Goal: Information Seeking & Learning: Learn about a topic

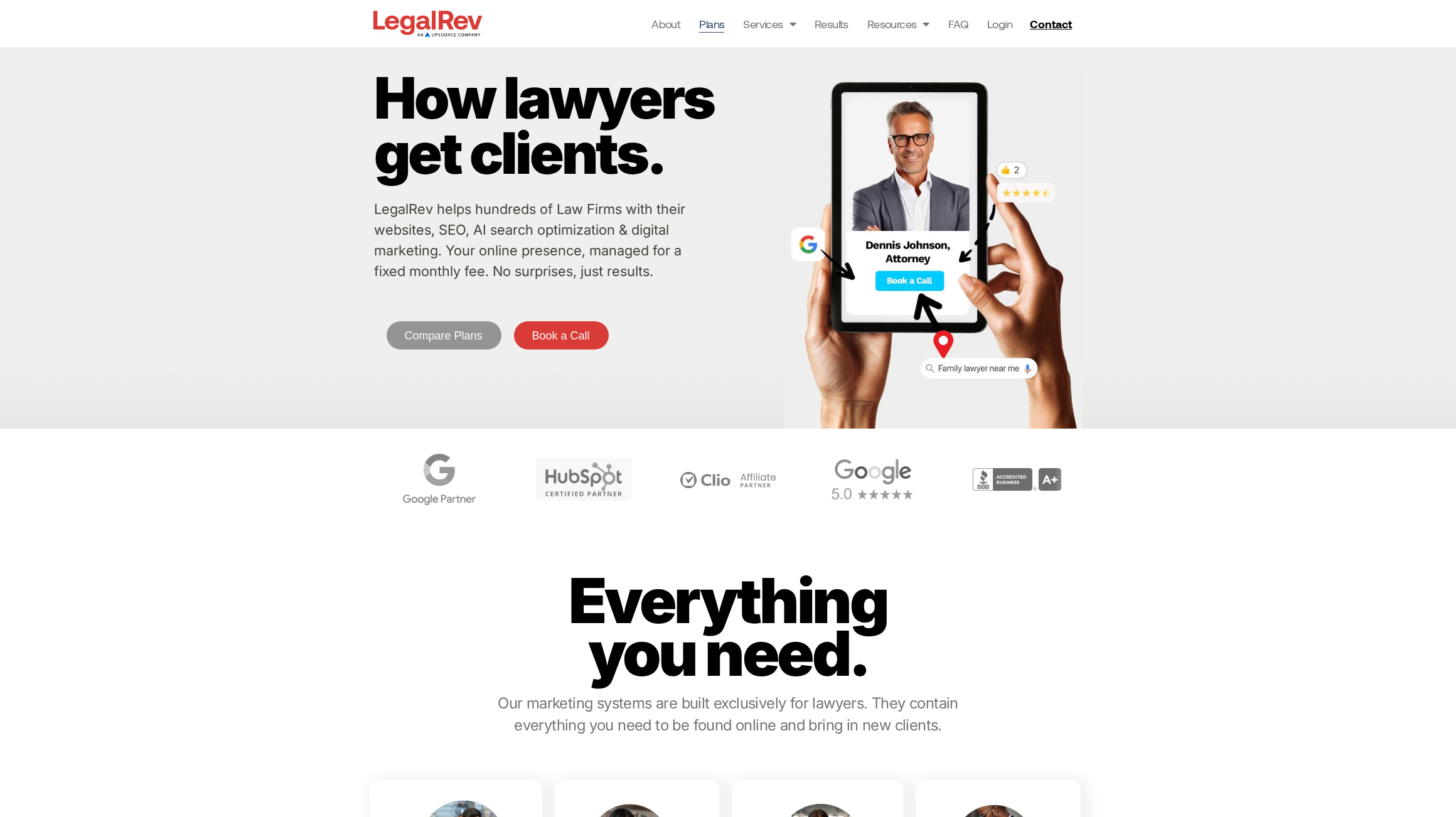
click at [716, 23] on link "Plans" at bounding box center [711, 24] width 25 height 18
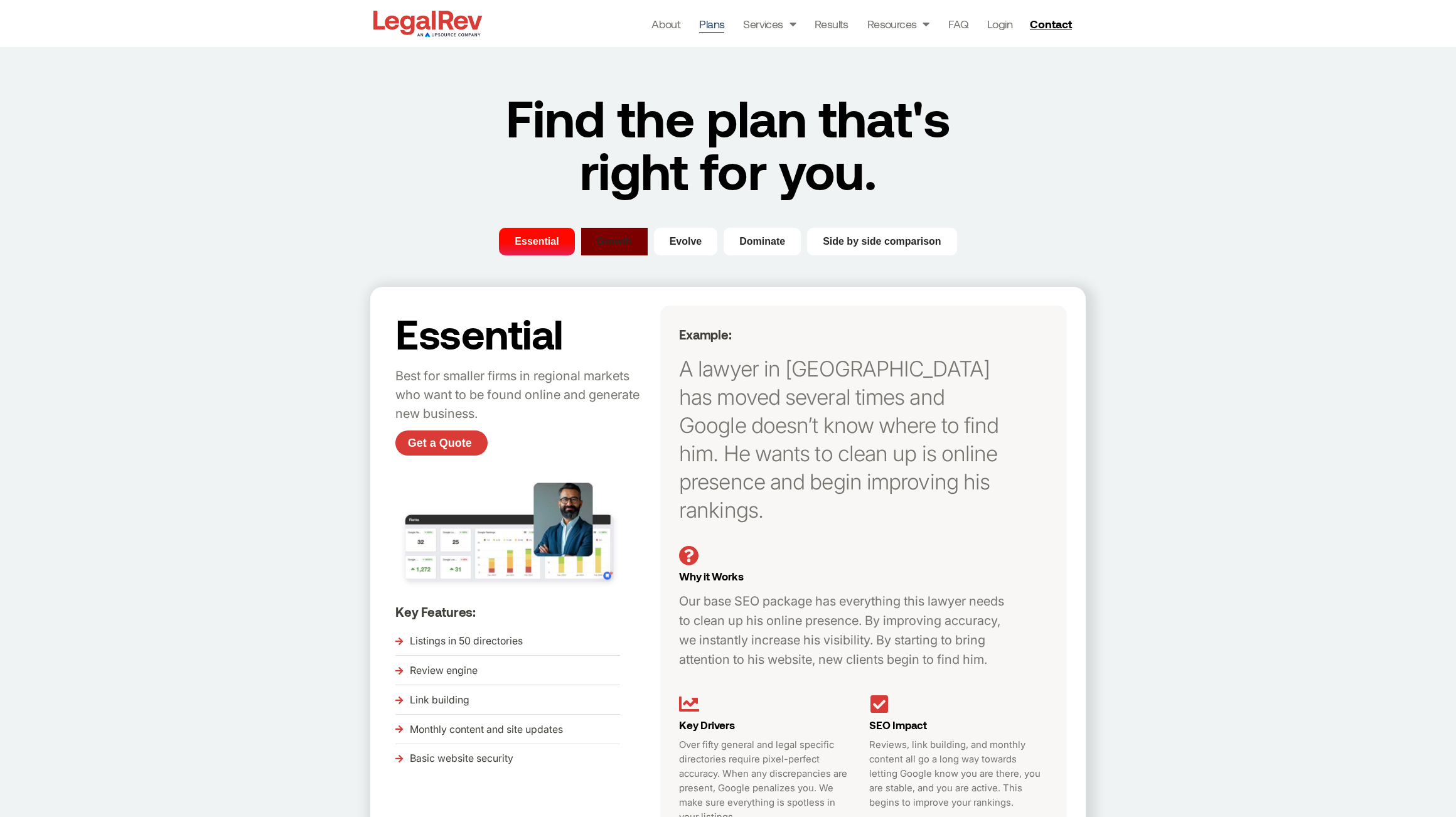
click at [605, 246] on span "Growth" at bounding box center [614, 241] width 35 height 15
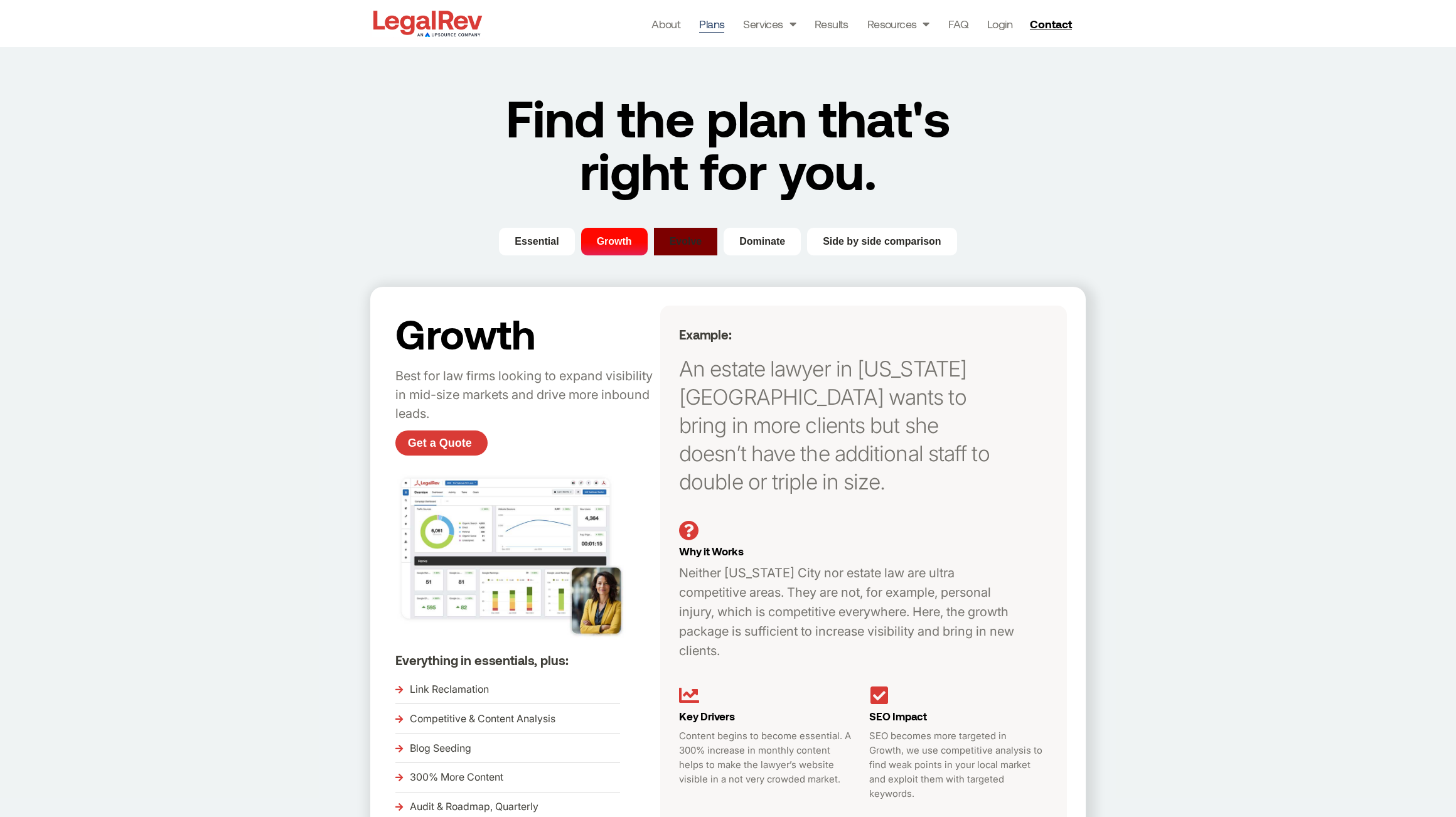
click at [694, 241] on span "Evolve" at bounding box center [685, 241] width 33 height 15
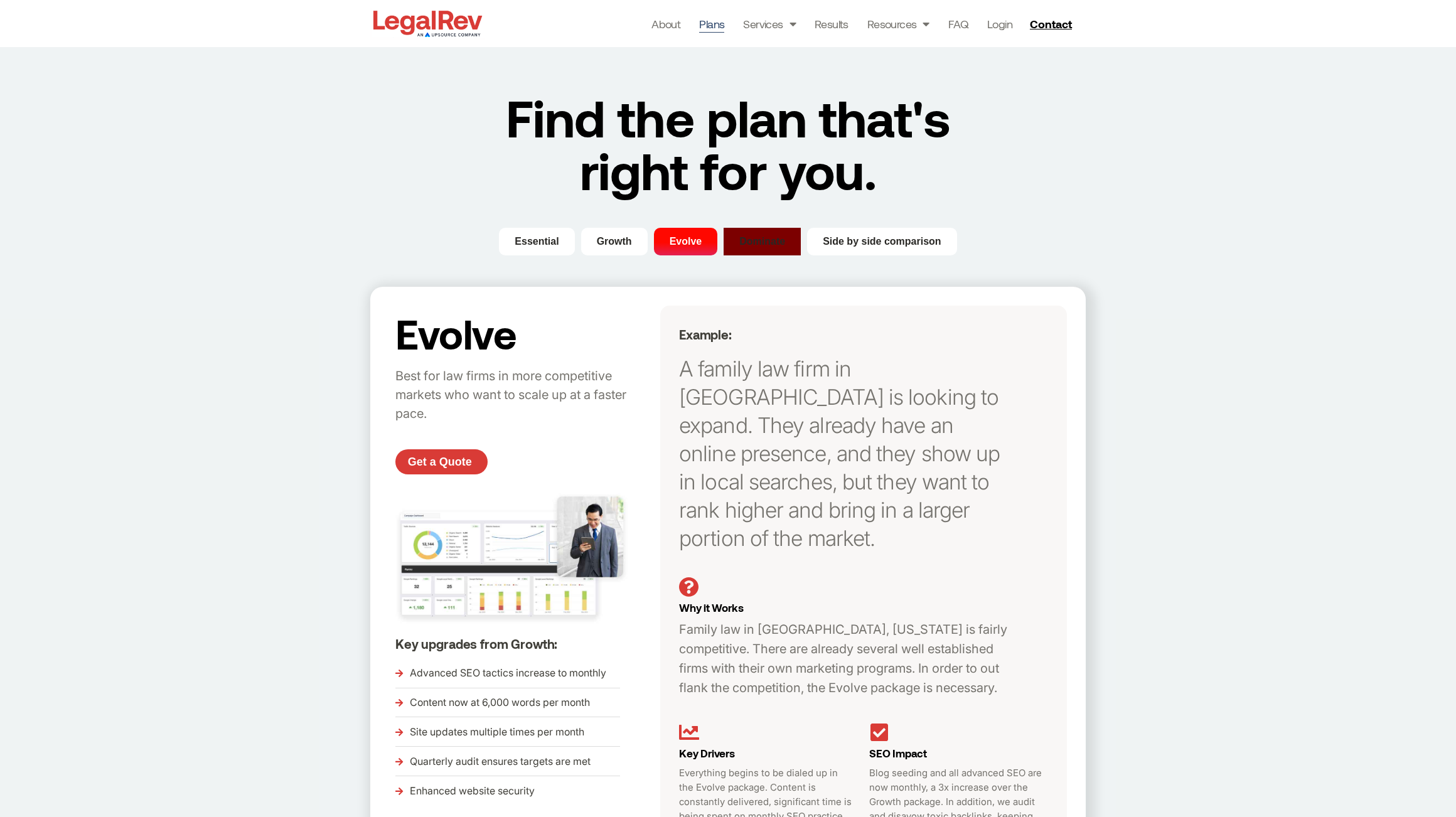
click at [769, 250] on button "Dominate" at bounding box center [762, 241] width 77 height 27
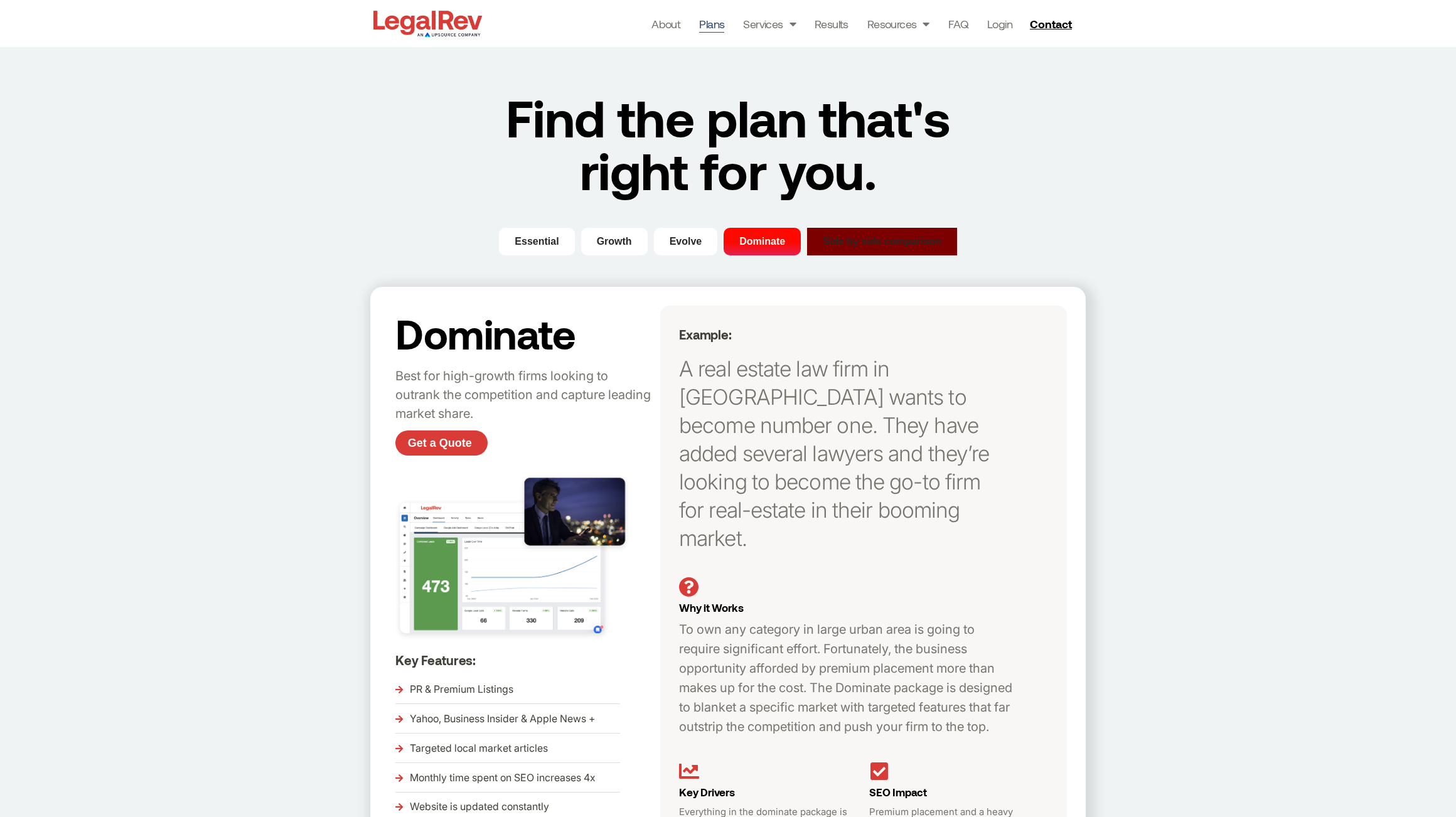
click at [861, 248] on span "Side by side comparison" at bounding box center [882, 241] width 119 height 15
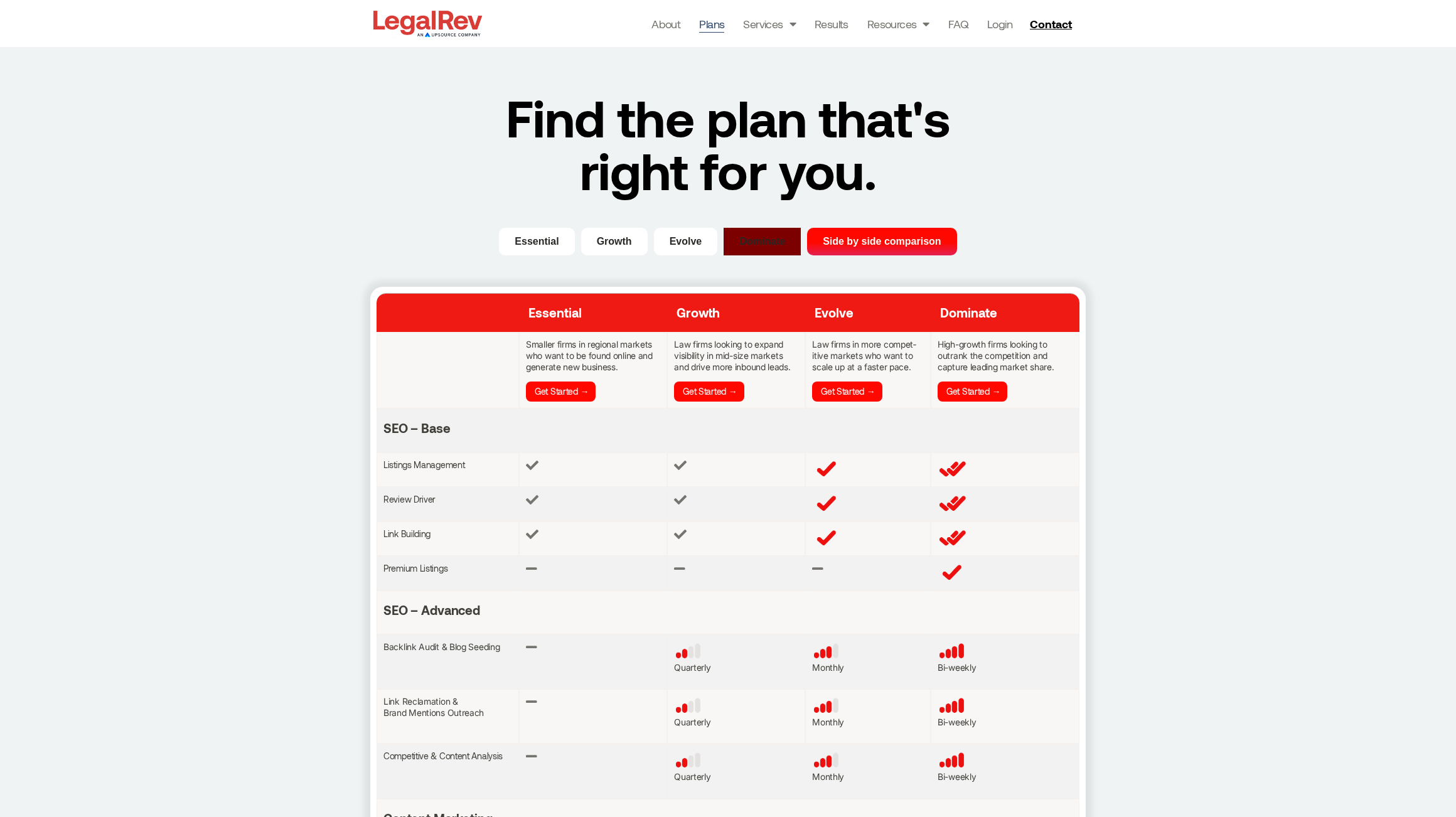
click at [771, 245] on span "Dominate" at bounding box center [763, 241] width 46 height 15
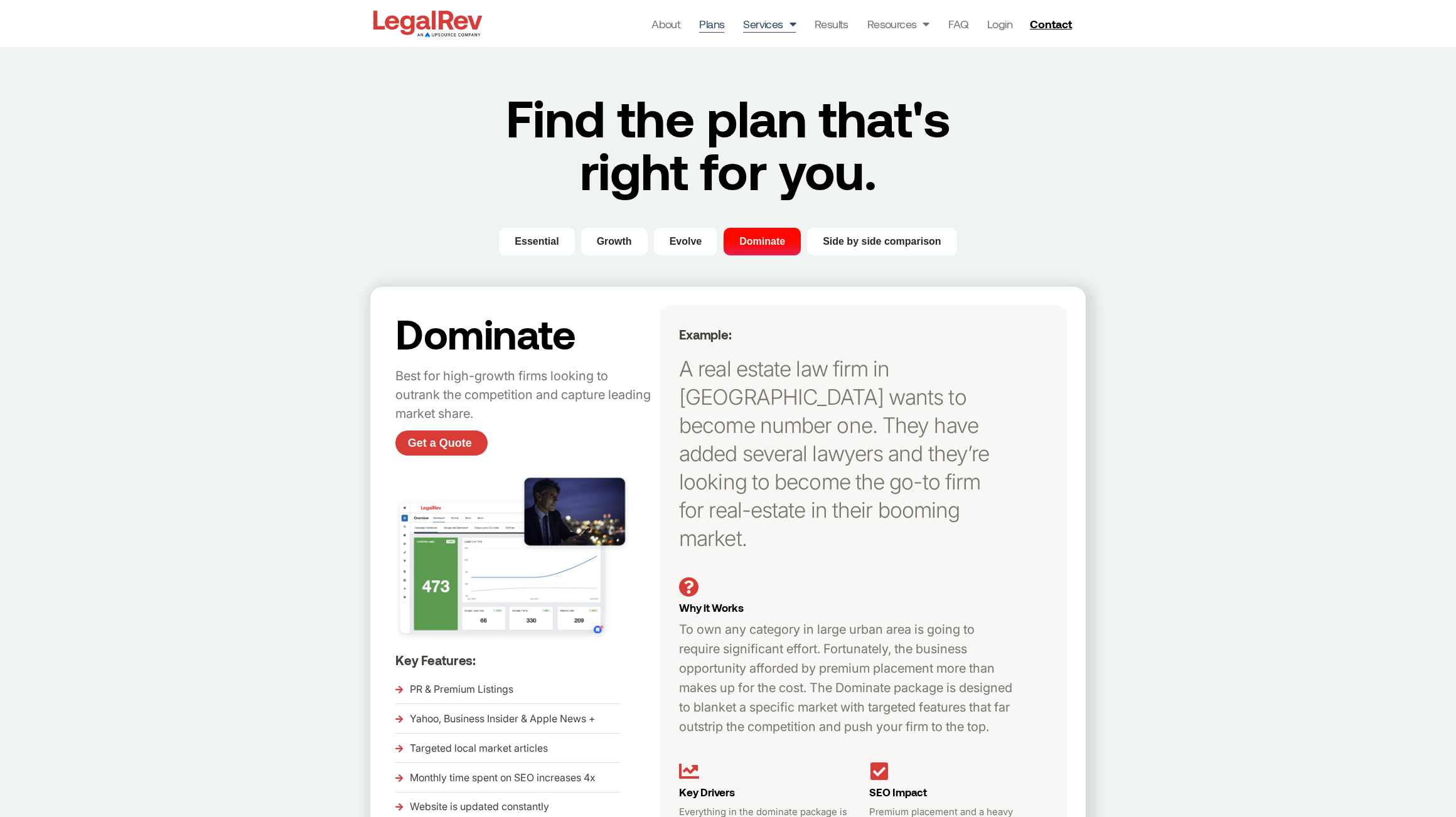
click at [771, 27] on link "Services" at bounding box center [769, 24] width 52 height 18
click at [771, 28] on link "Services" at bounding box center [769, 24] width 52 height 18
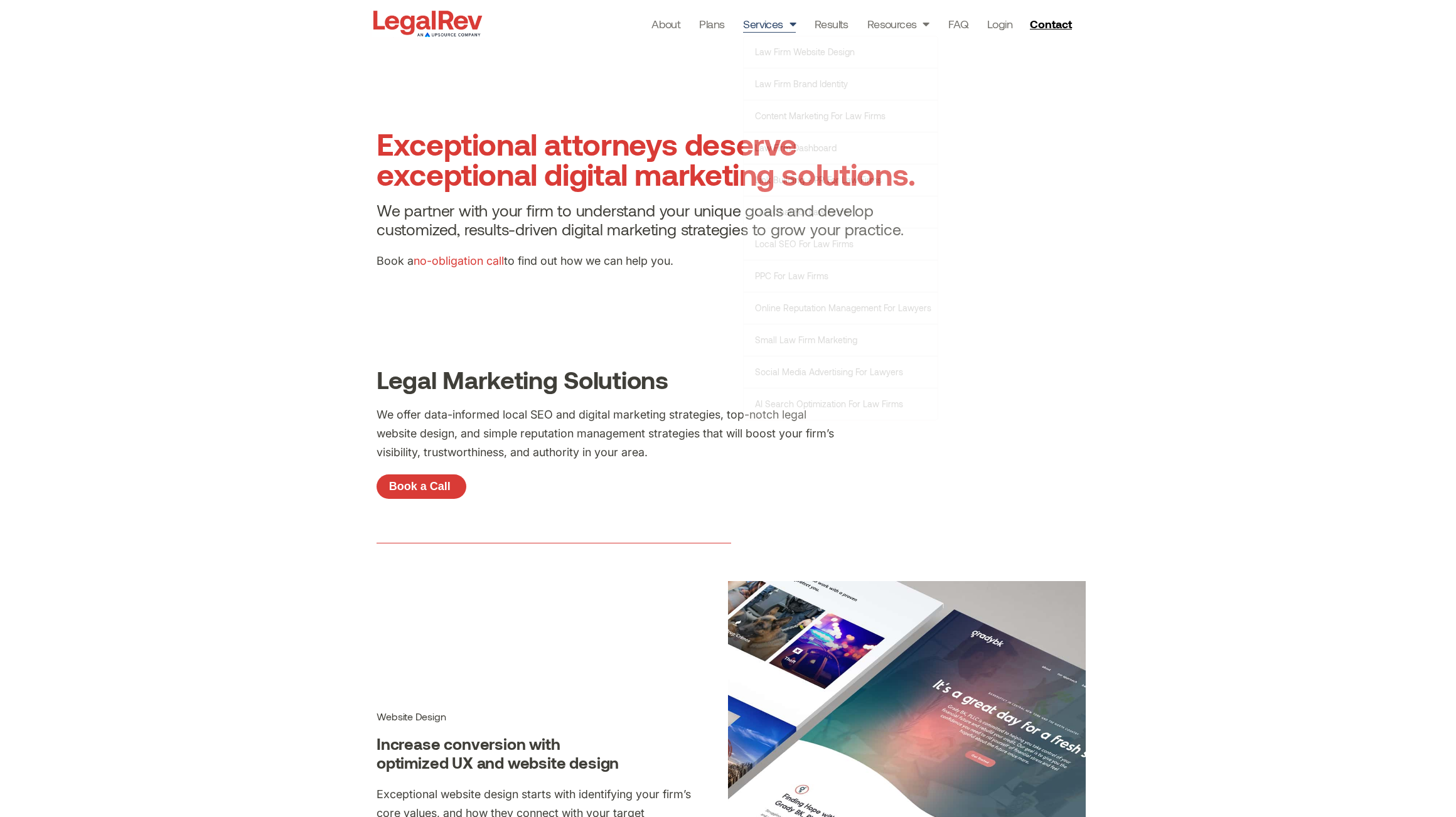
click at [1197, 289] on section "Exceptional attorneys deserve exceptional digital marketing solutions. We partn…" at bounding box center [728, 204] width 1456 height 314
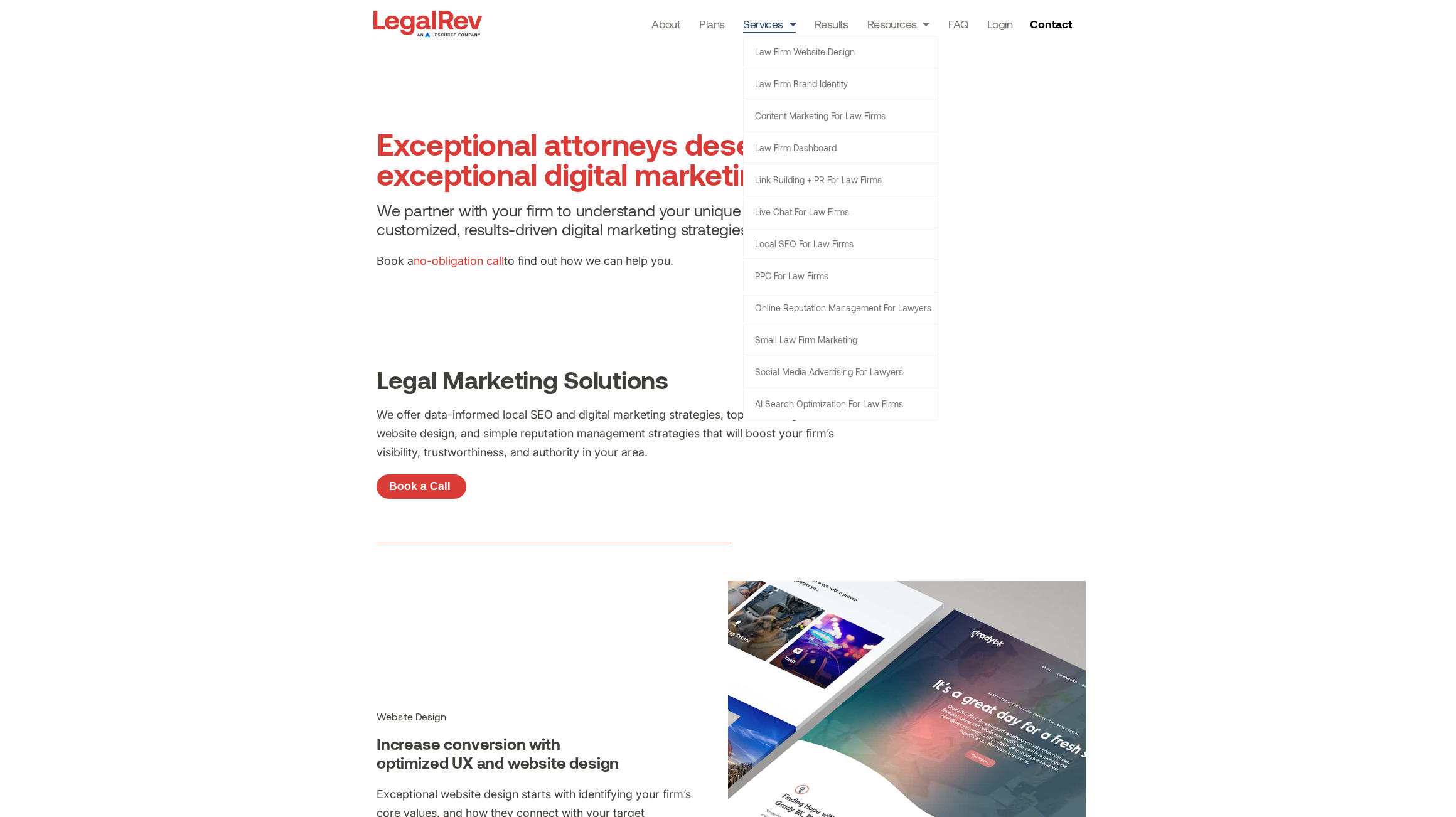
click at [763, 27] on link "Services" at bounding box center [769, 24] width 52 height 18
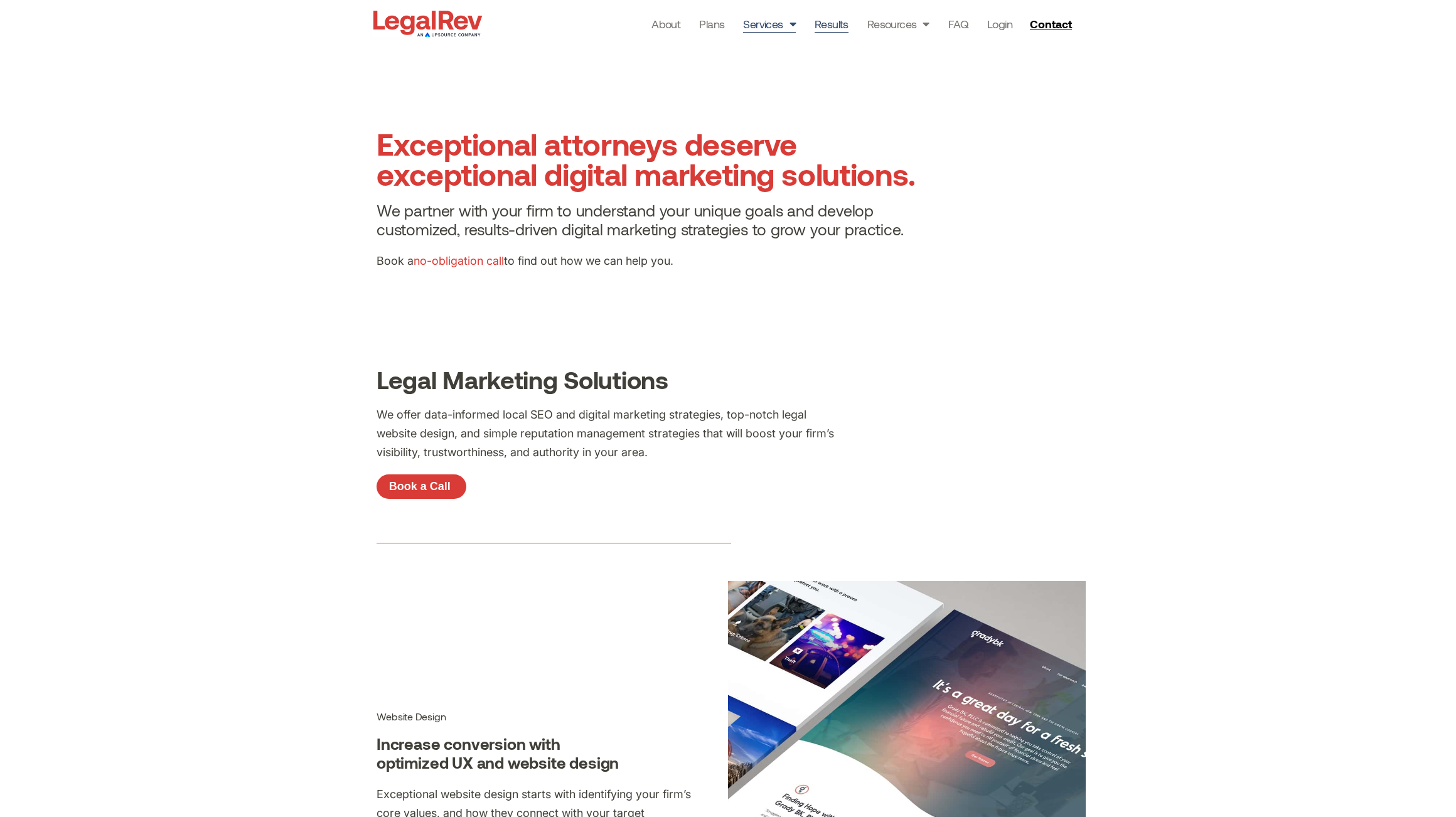
click at [833, 23] on link "Results" at bounding box center [832, 24] width 34 height 18
